Goal: Navigation & Orientation: Find specific page/section

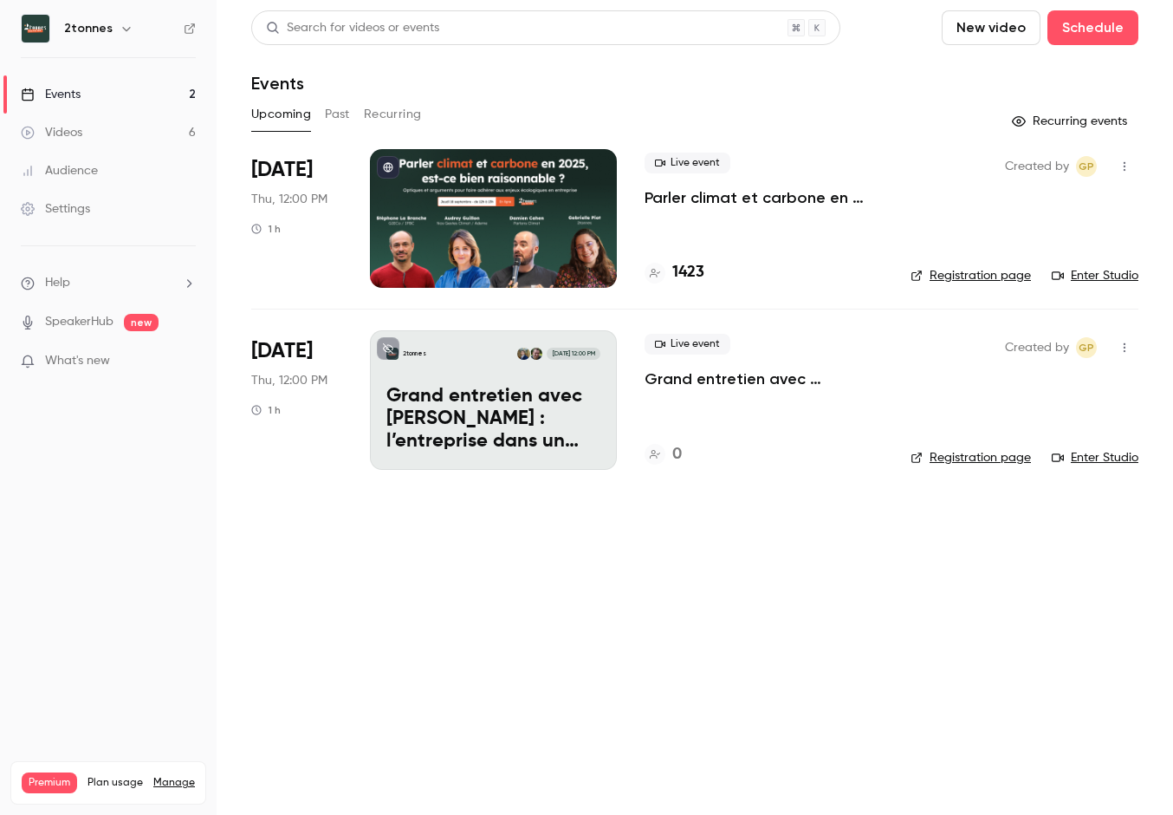
click at [63, 133] on div "Videos" at bounding box center [52, 132] width 62 height 17
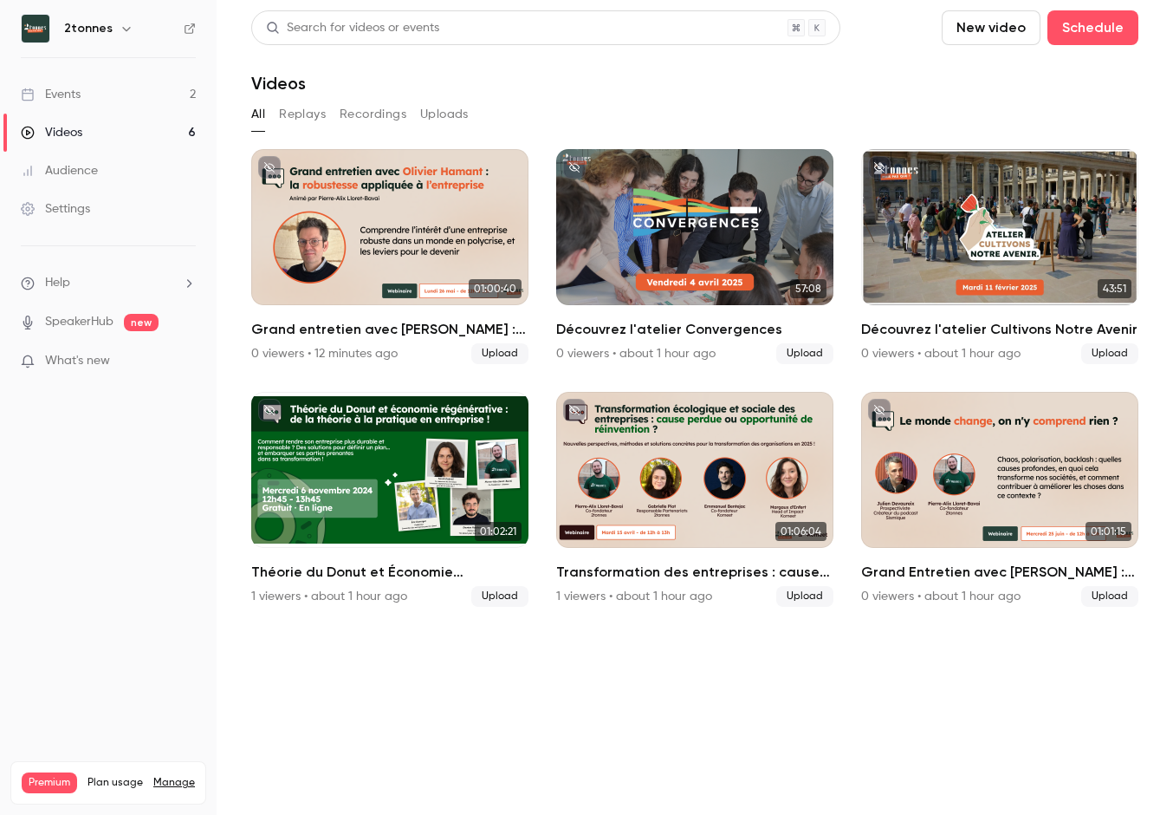
click at [31, 36] on img at bounding box center [36, 29] width 28 height 28
click at [76, 20] on h6 "2tonnes" at bounding box center [88, 28] width 49 height 17
click at [189, 26] on icon at bounding box center [190, 29] width 12 height 12
